Goal: Transaction & Acquisition: Obtain resource

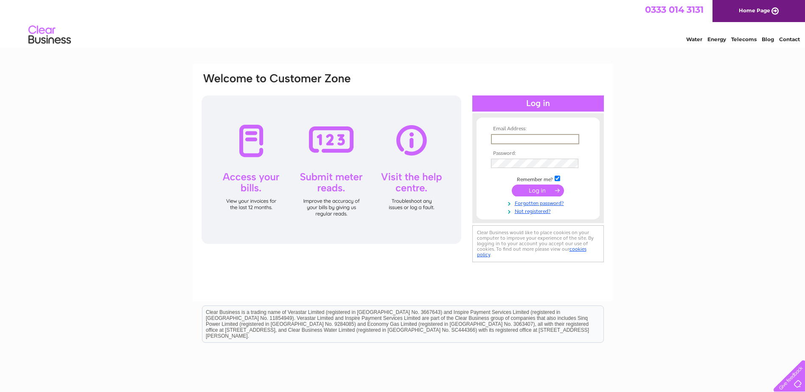
click at [502, 137] on input "text" at bounding box center [535, 139] width 88 height 10
type input "accounts@nucore-group.com"
click at [531, 189] on input "submit" at bounding box center [538, 191] width 52 height 12
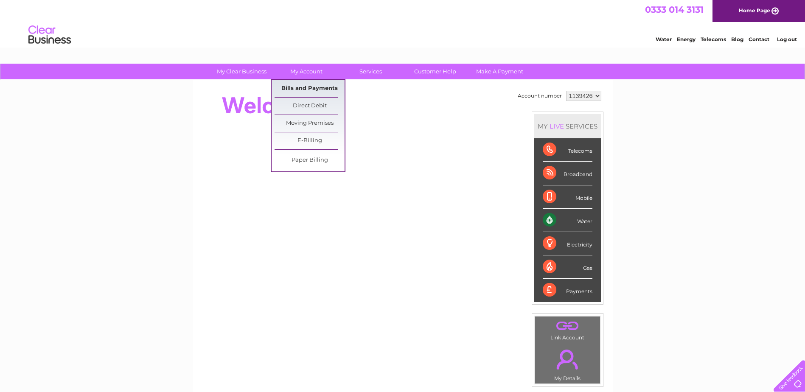
click at [296, 83] on link "Bills and Payments" at bounding box center [309, 88] width 70 height 17
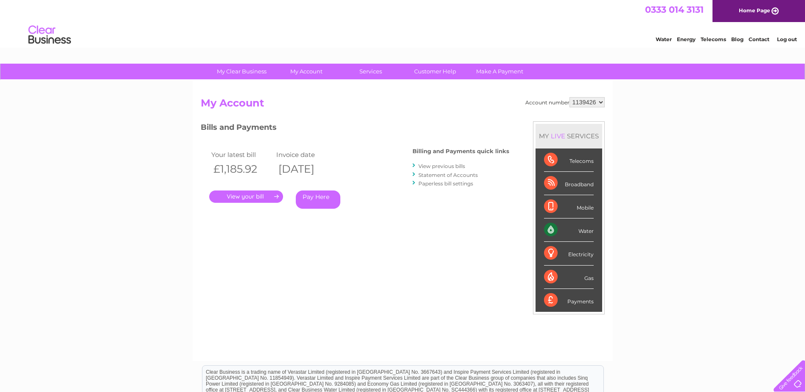
click at [264, 195] on link "." at bounding box center [246, 196] width 74 height 12
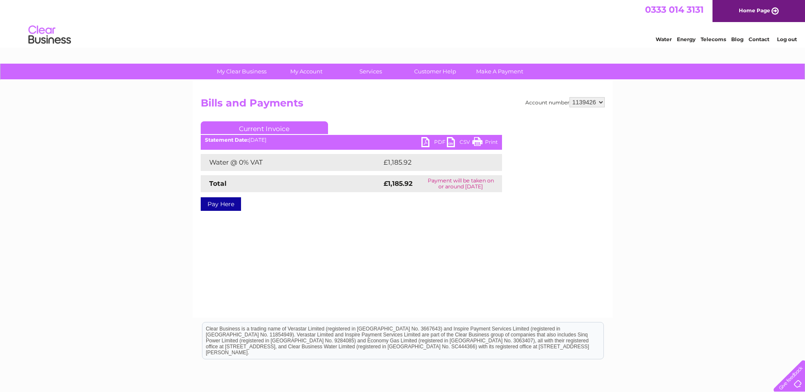
click at [428, 139] on link "PDF" at bounding box center [433, 143] width 25 height 12
click at [793, 40] on link "Log out" at bounding box center [787, 39] width 20 height 6
